Goal: Information Seeking & Learning: Learn about a topic

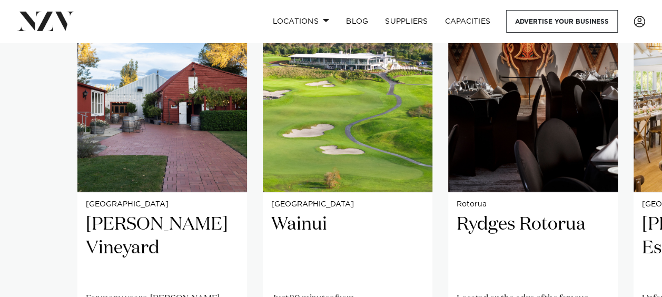
scroll to position [737, 0]
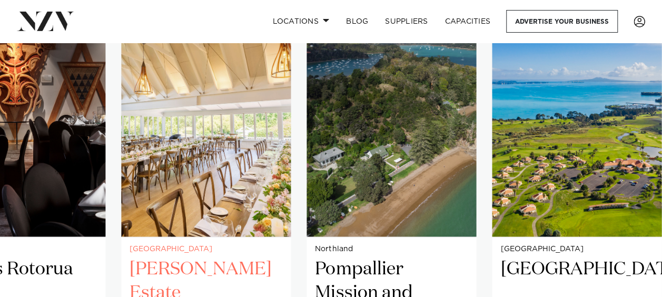
click at [121, 150] on img "4 / 38" at bounding box center [206, 123] width 170 height 228
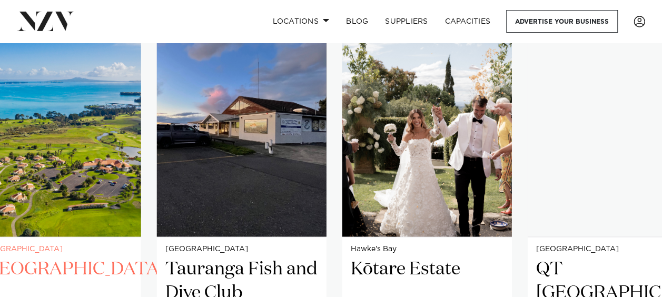
click at [29, 144] on img "6 / 38" at bounding box center [57, 123] width 170 height 228
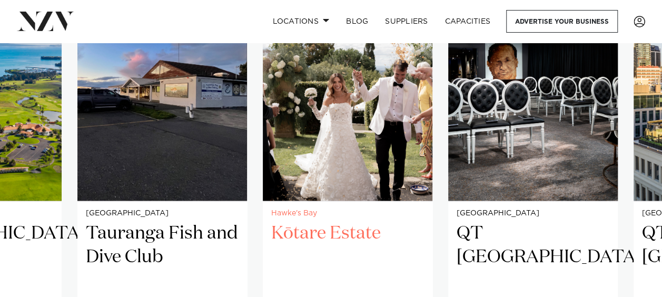
scroll to position [790, 0]
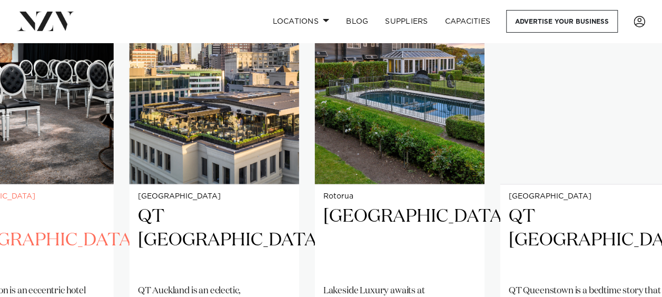
click at [59, 160] on img "9 / 38" at bounding box center [29, 70] width 170 height 228
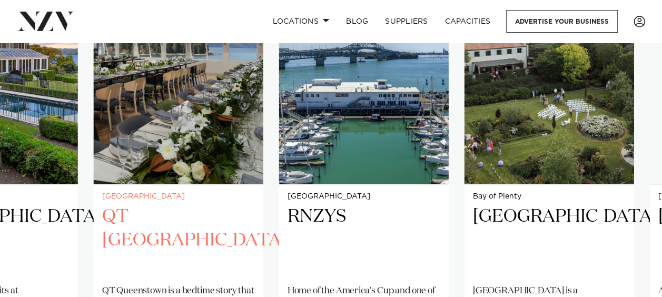
click at [155, 140] on img "12 / 38" at bounding box center [179, 70] width 170 height 228
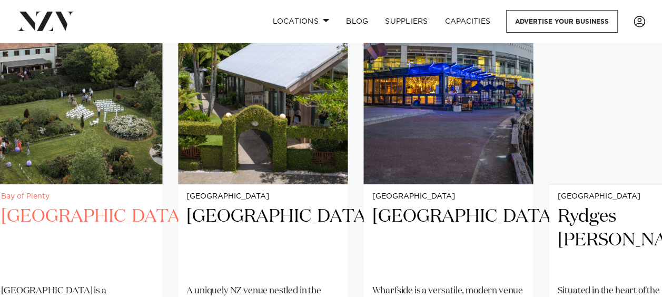
click at [114, 146] on img "14 / 38" at bounding box center [78, 70] width 170 height 228
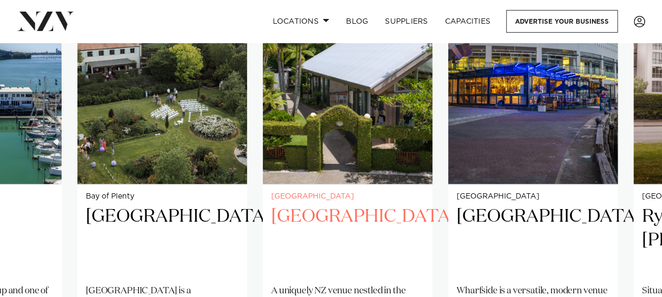
scroll to position [737, 0]
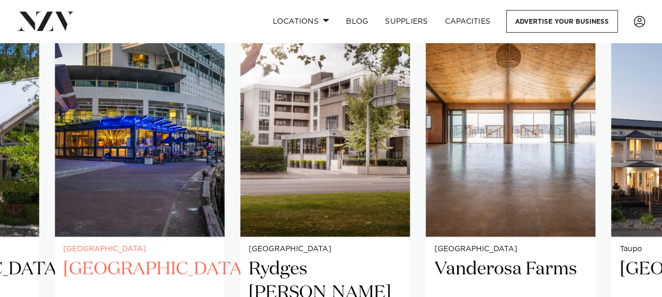
click at [100, 155] on img "16 / 38" at bounding box center [140, 123] width 170 height 228
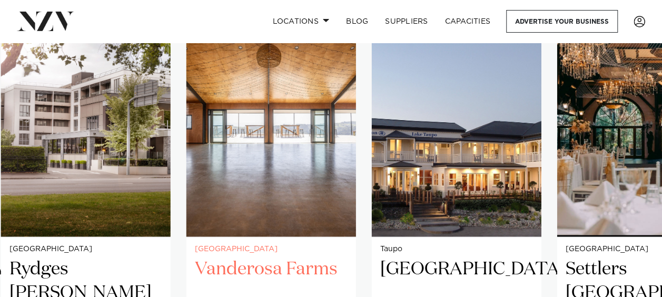
click at [320, 136] on img "18 / 38" at bounding box center [271, 123] width 170 height 228
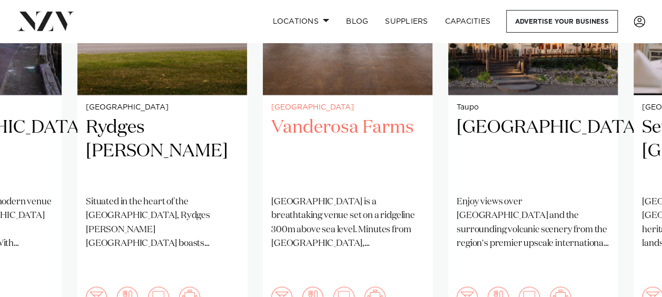
scroll to position [895, 0]
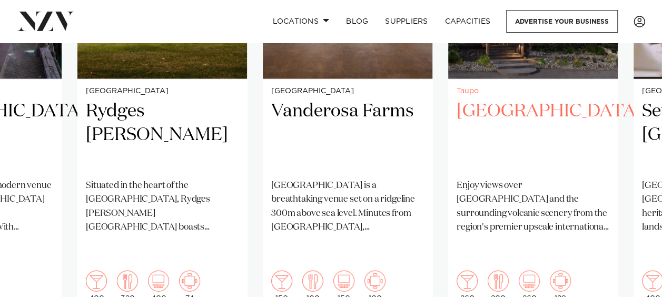
click at [0, 0] on slot "Christchurch [PERSON_NAME] Vineyard For many years, [PERSON_NAME] Vineyard has …" at bounding box center [0, 0] width 0 height 0
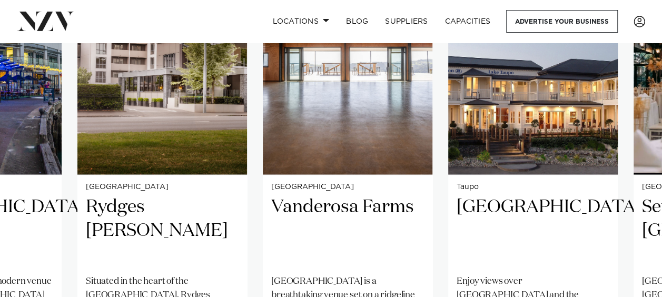
scroll to position [790, 0]
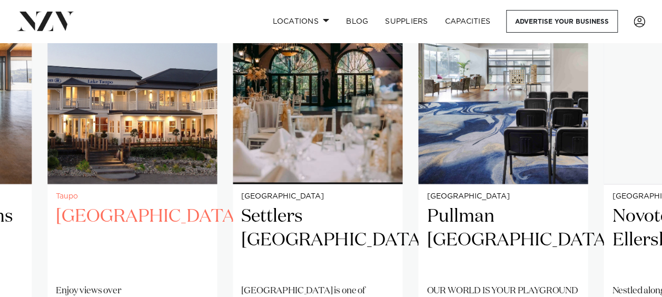
click at [74, 145] on img "19 / 38" at bounding box center [132, 70] width 170 height 228
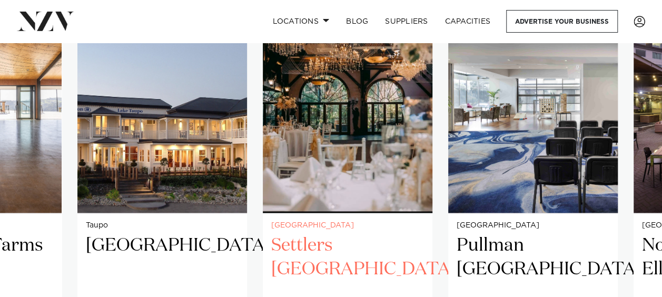
scroll to position [737, 0]
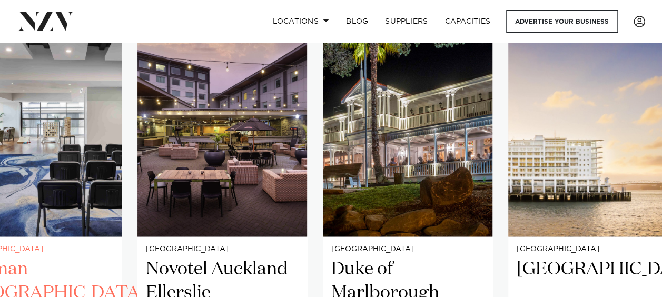
click at [34, 152] on img "21 / 38" at bounding box center [37, 123] width 170 height 228
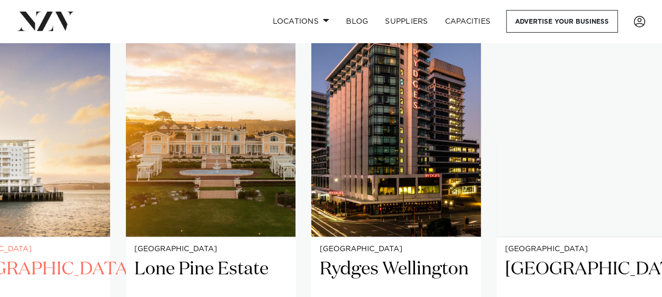
click at [52, 155] on img "24 / 38" at bounding box center [25, 123] width 170 height 228
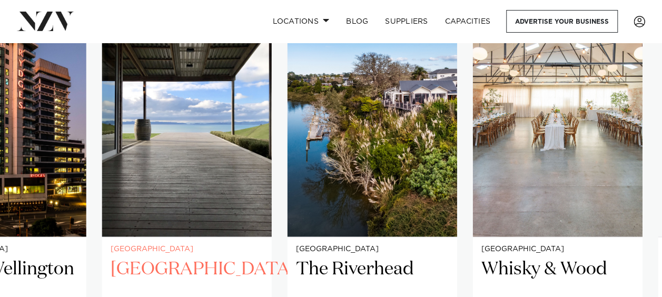
click at [194, 139] on img "27 / 38" at bounding box center [187, 123] width 170 height 228
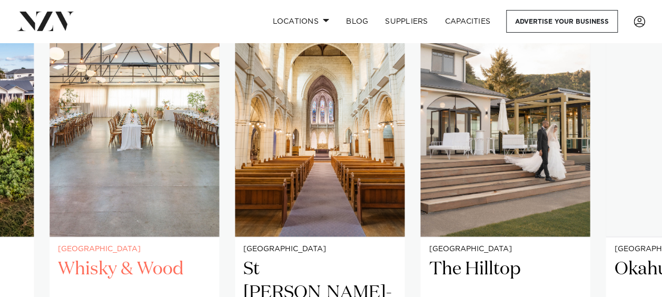
click at [121, 128] on img "29 / 38" at bounding box center [135, 123] width 170 height 228
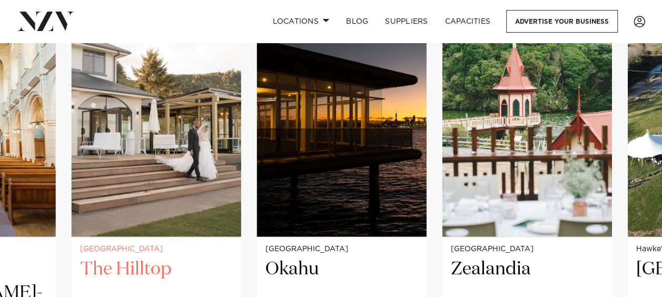
click at [92, 139] on img "31 / 38" at bounding box center [157, 123] width 170 height 228
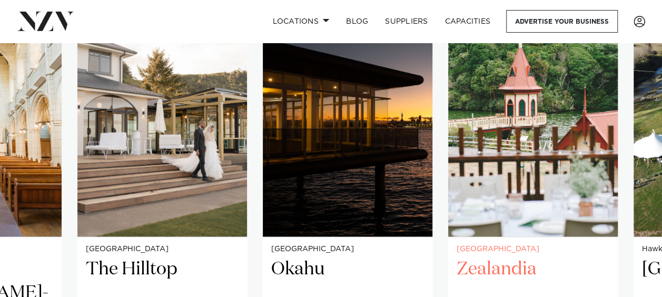
click at [448, 138] on img "33 / 38" at bounding box center [533, 123] width 170 height 228
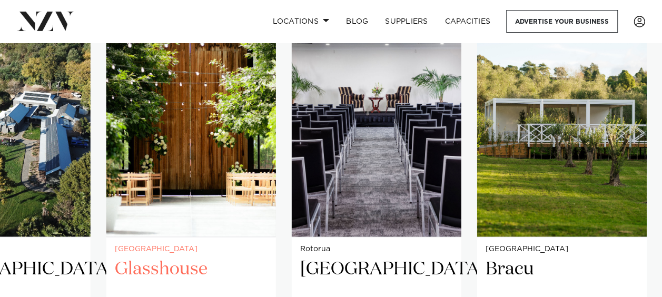
click at [234, 136] on img "35 / 38" at bounding box center [191, 123] width 170 height 228
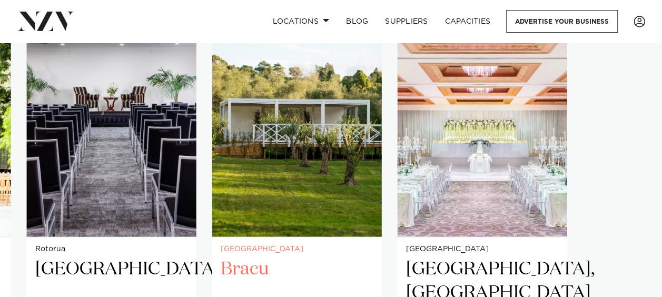
click at [239, 152] on img "37 / 38" at bounding box center [297, 123] width 170 height 228
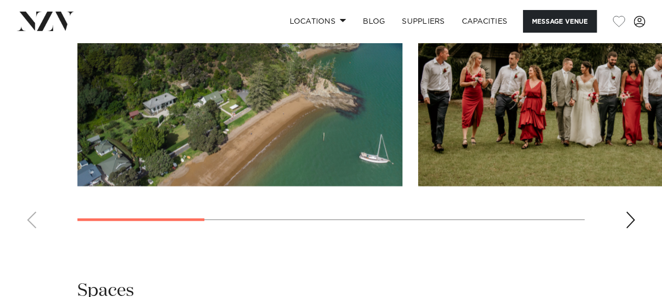
scroll to position [1106, 0]
click at [625, 212] on div "Next slide" at bounding box center [630, 220] width 11 height 17
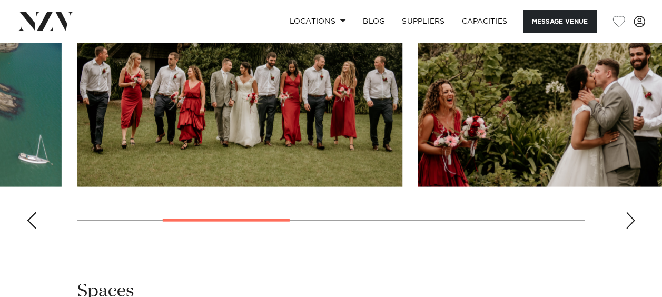
click at [625, 212] on div "Next slide" at bounding box center [630, 220] width 11 height 17
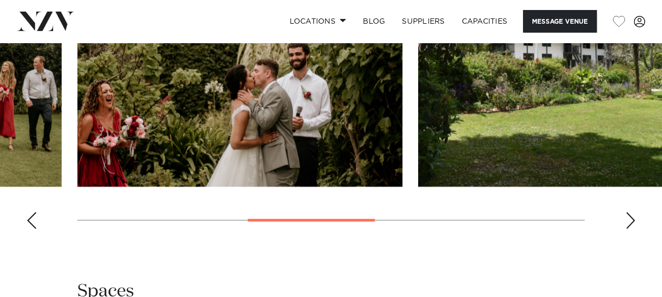
scroll to position [1053, 0]
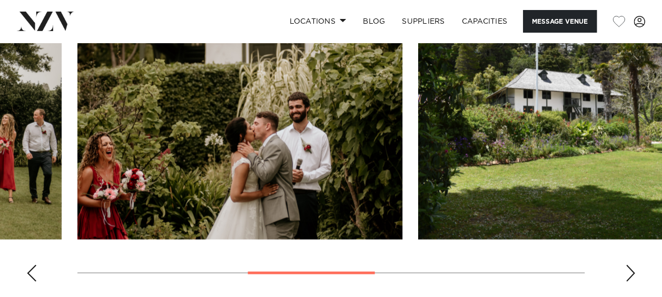
click at [622, 232] on swiper-container at bounding box center [331, 145] width 662 height 289
click at [622, 235] on swiper-container at bounding box center [331, 145] width 662 height 289
click at [630, 265] on div "Next slide" at bounding box center [630, 273] width 11 height 17
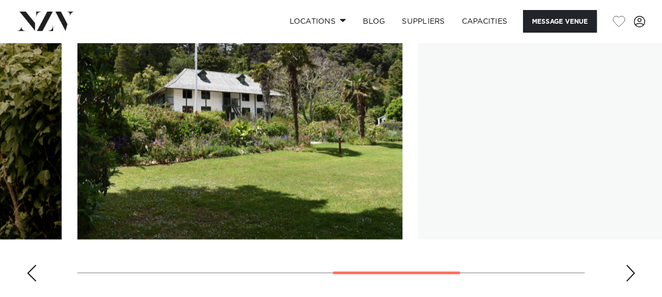
click at [630, 265] on div "Next slide" at bounding box center [630, 273] width 11 height 17
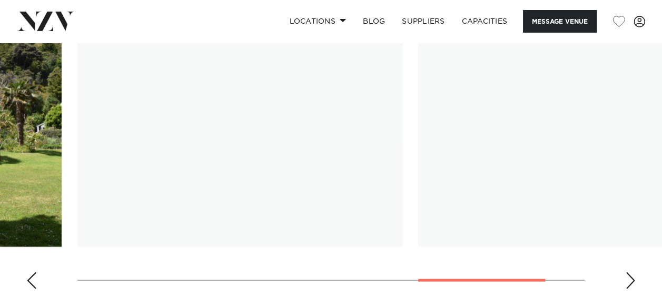
scroll to position [948, 0]
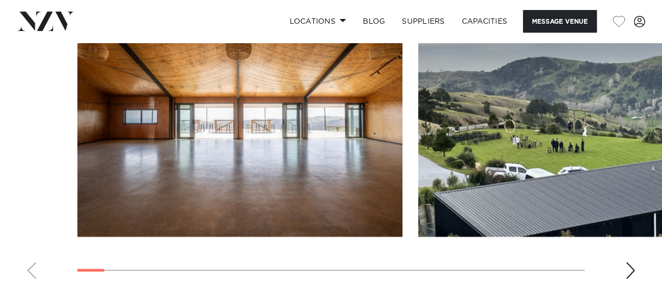
scroll to position [1159, 0]
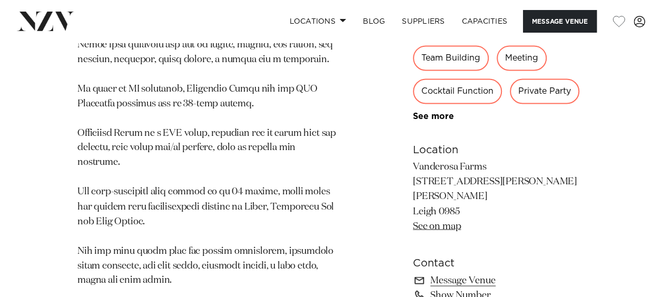
scroll to position [737, 0]
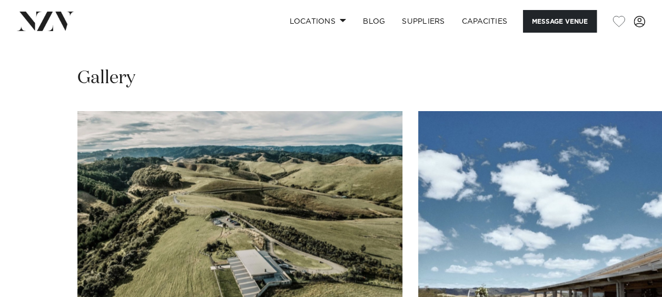
scroll to position [1001, 0]
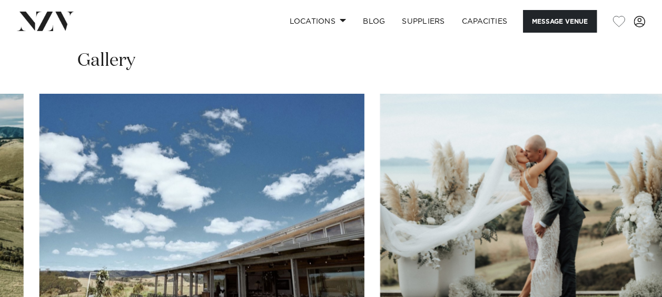
click at [140, 182] on img "2 / 30" at bounding box center [202, 213] width 325 height 239
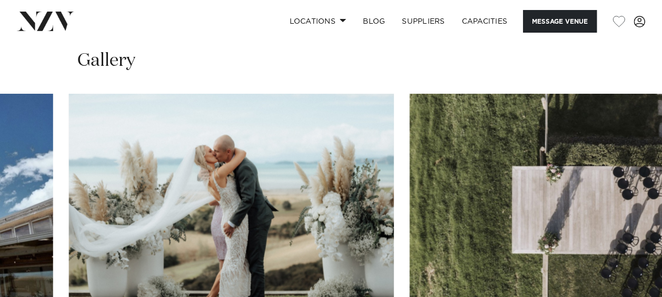
click at [117, 175] on img "3 / 30" at bounding box center [231, 213] width 325 height 239
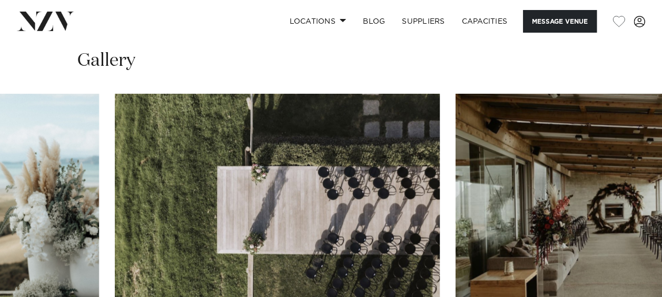
click at [115, 161] on img "4 / 30" at bounding box center [277, 213] width 325 height 239
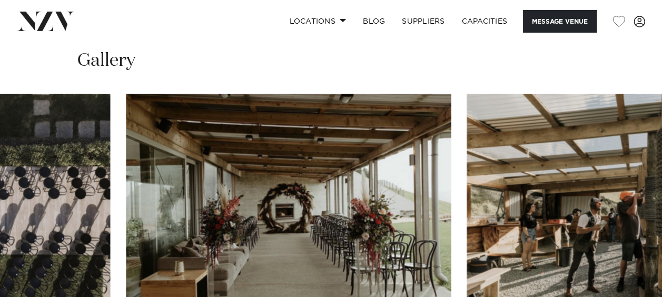
click at [126, 161] on img "5 / 30" at bounding box center [288, 213] width 325 height 239
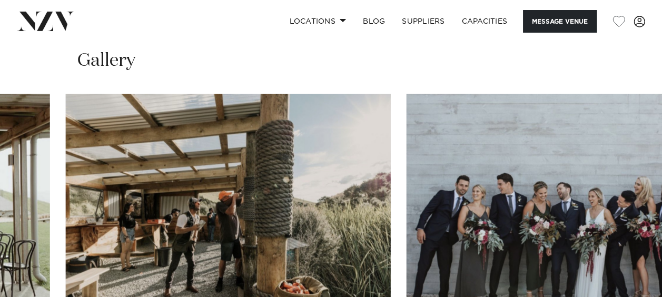
click at [81, 158] on img "6 / 30" at bounding box center [228, 213] width 325 height 239
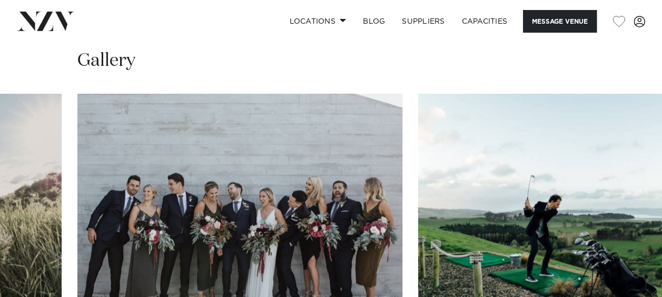
click at [0, 0] on slot at bounding box center [0, 0] width 0 height 0
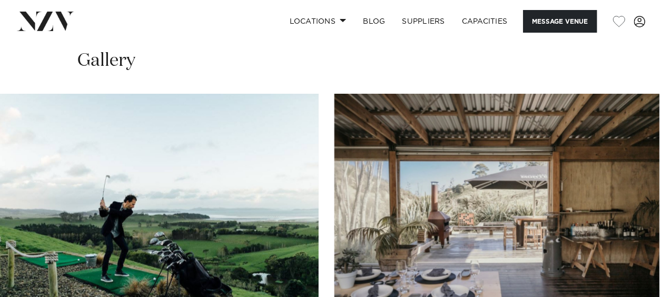
click at [334, 150] on img "9 / 30" at bounding box center [496, 213] width 325 height 239
